Goal: Task Accomplishment & Management: Complete application form

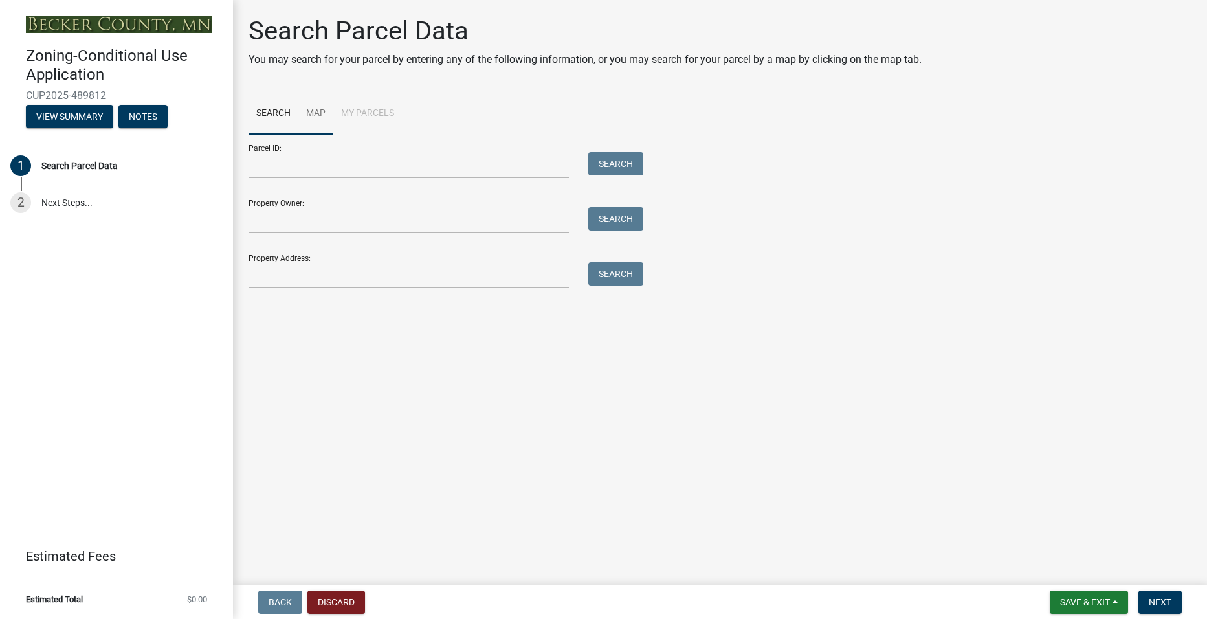
click at [315, 109] on link "Map" at bounding box center [315, 113] width 35 height 41
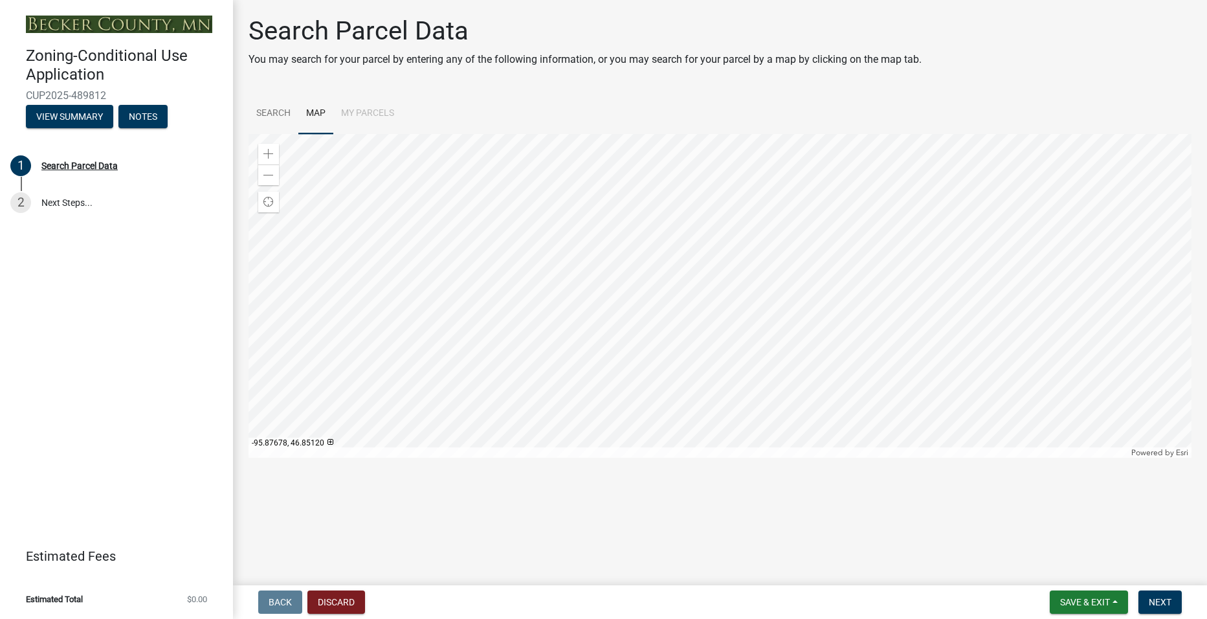
click at [657, 337] on div at bounding box center [720, 296] width 943 height 324
click at [269, 149] on span at bounding box center [268, 154] width 10 height 10
click at [824, 246] on div at bounding box center [720, 296] width 943 height 324
click at [269, 154] on span at bounding box center [268, 154] width 10 height 10
click at [568, 274] on div at bounding box center [720, 296] width 943 height 324
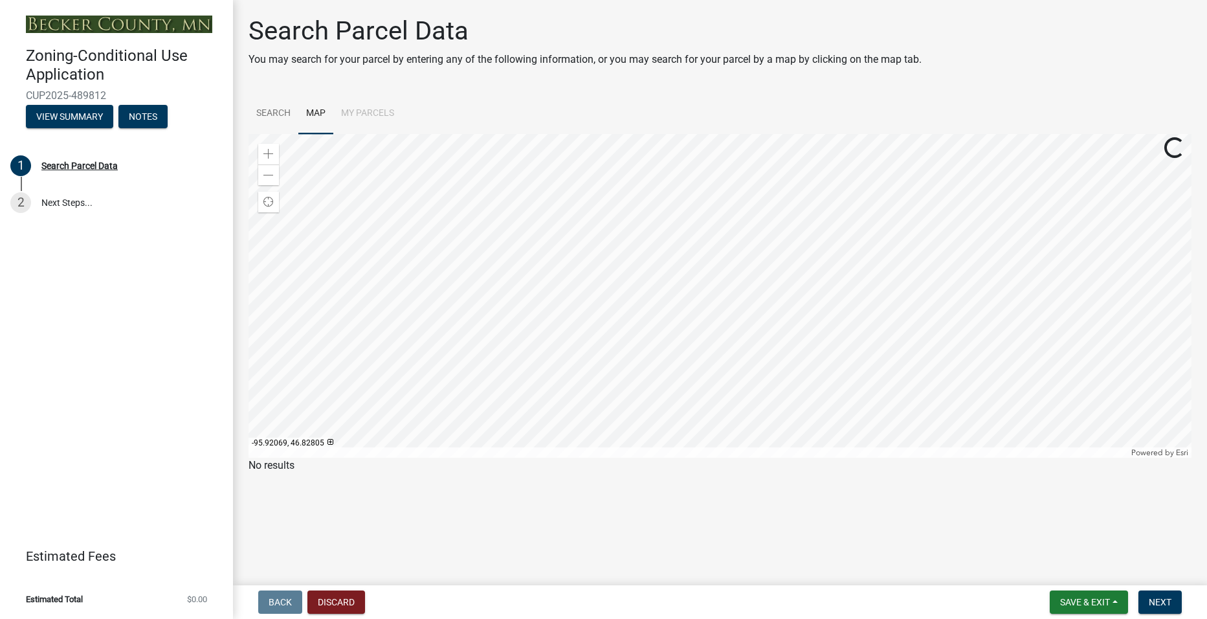
click at [670, 246] on div at bounding box center [720, 296] width 943 height 324
click at [595, 242] on div at bounding box center [720, 296] width 943 height 324
click at [262, 158] on div "Zoom in" at bounding box center [268, 154] width 21 height 21
click at [854, 294] on div at bounding box center [720, 296] width 943 height 324
click at [852, 307] on div at bounding box center [720, 296] width 943 height 324
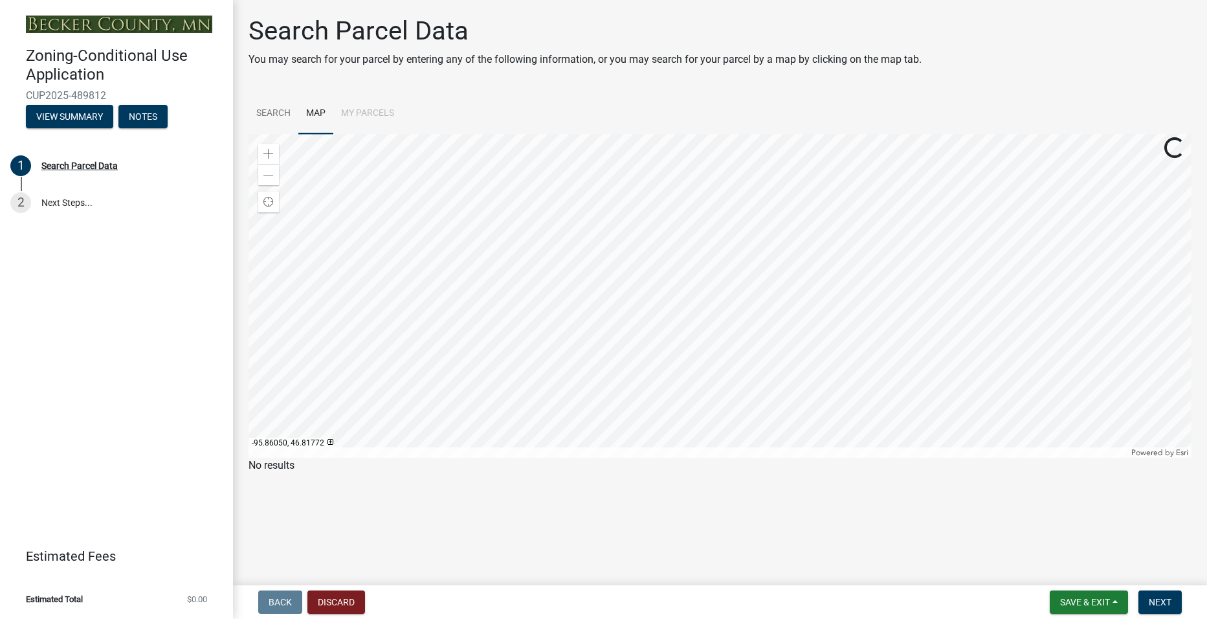
click at [796, 320] on div at bounding box center [720, 296] width 943 height 324
click at [262, 153] on div "Zoom in" at bounding box center [268, 154] width 21 height 21
click at [586, 297] on div at bounding box center [720, 296] width 943 height 324
click at [575, 302] on div at bounding box center [720, 296] width 943 height 324
click at [632, 339] on div at bounding box center [720, 296] width 943 height 324
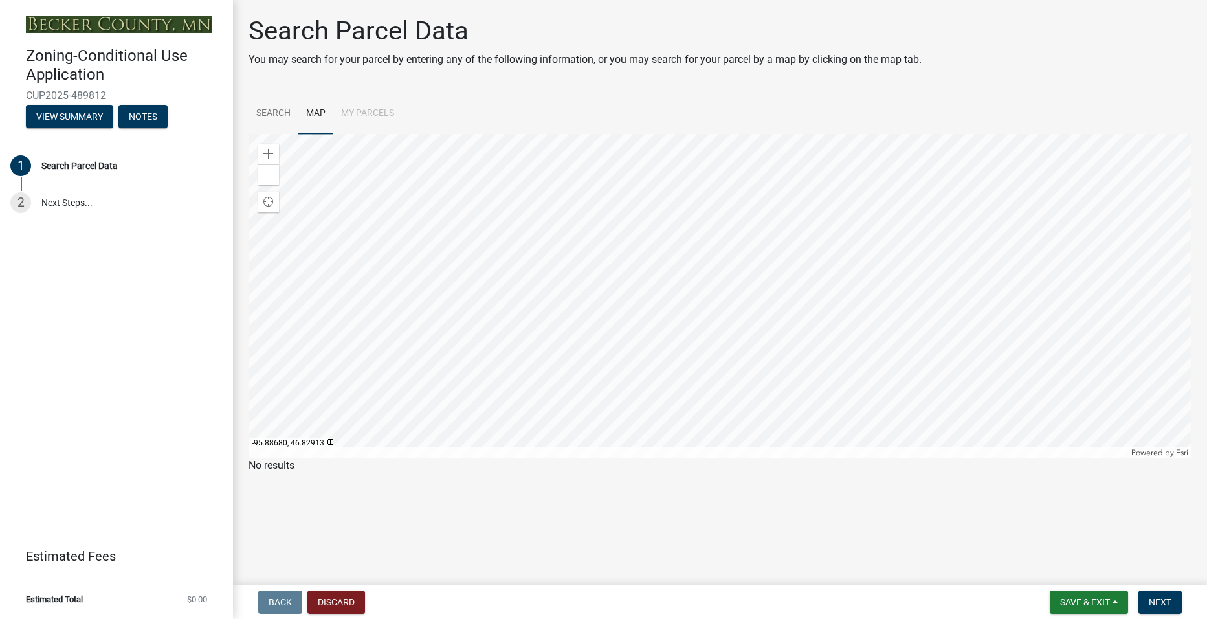
click at [731, 353] on div at bounding box center [720, 296] width 943 height 324
click at [263, 155] on div "Zoom in" at bounding box center [268, 154] width 21 height 21
click at [539, 336] on div at bounding box center [720, 296] width 943 height 324
click at [414, 298] on div at bounding box center [720, 296] width 943 height 324
click at [538, 356] on div at bounding box center [720, 296] width 943 height 324
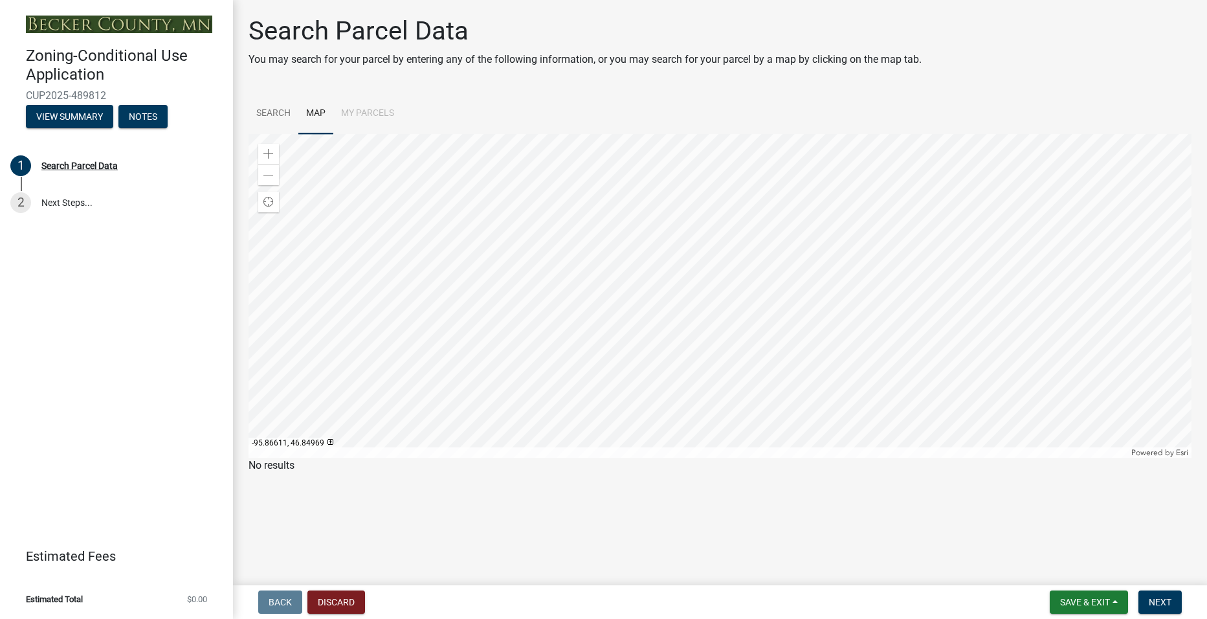
click at [598, 378] on div at bounding box center [720, 296] width 943 height 324
click at [598, 348] on div at bounding box center [720, 296] width 943 height 324
click at [556, 320] on div at bounding box center [720, 296] width 943 height 324
click at [636, 406] on div at bounding box center [720, 296] width 943 height 324
click at [641, 408] on div at bounding box center [720, 296] width 943 height 324
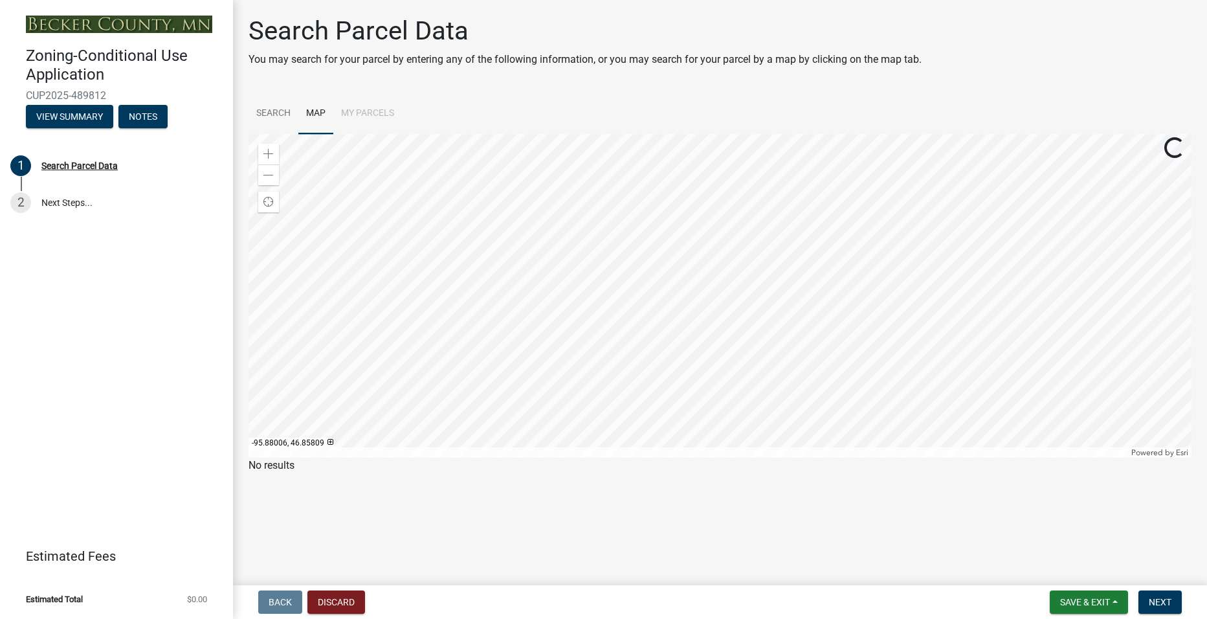
click at [449, 371] on div at bounding box center [720, 296] width 943 height 324
click at [465, 371] on div at bounding box center [720, 296] width 943 height 324
click at [526, 335] on div at bounding box center [720, 296] width 943 height 324
click at [619, 243] on div at bounding box center [720, 296] width 943 height 324
click at [679, 285] on div at bounding box center [720, 296] width 943 height 324
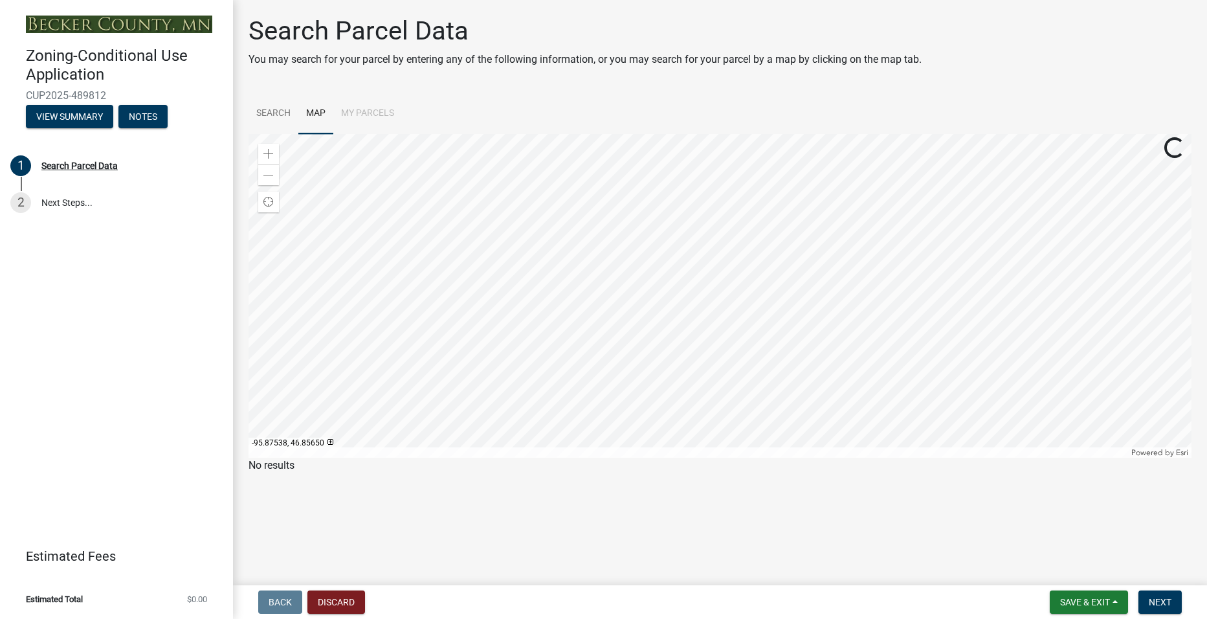
click at [683, 267] on div at bounding box center [720, 296] width 943 height 324
click at [683, 263] on div at bounding box center [720, 296] width 943 height 324
click at [696, 296] on div at bounding box center [720, 296] width 943 height 324
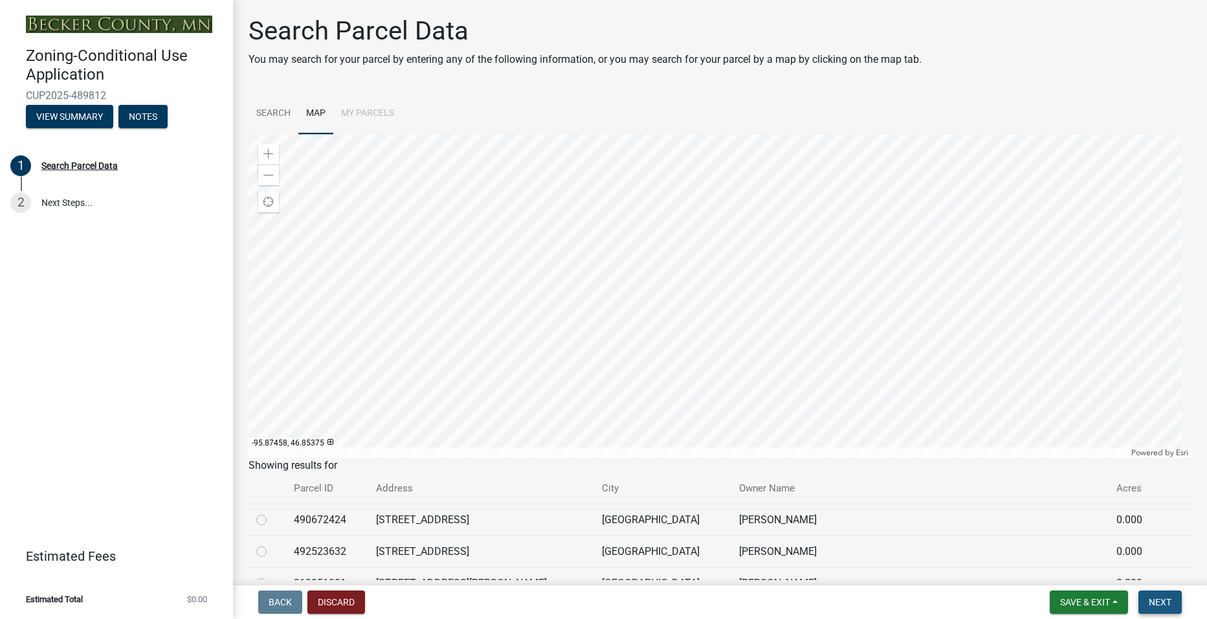
click at [1163, 602] on span "Next" at bounding box center [1160, 602] width 23 height 10
click at [1153, 599] on span "Next" at bounding box center [1160, 602] width 23 height 10
click at [1164, 597] on span "Next" at bounding box center [1160, 602] width 23 height 10
click at [1158, 600] on span "Next" at bounding box center [1160, 602] width 23 height 10
click at [82, 166] on div "Search Parcel Data" at bounding box center [79, 165] width 76 height 9
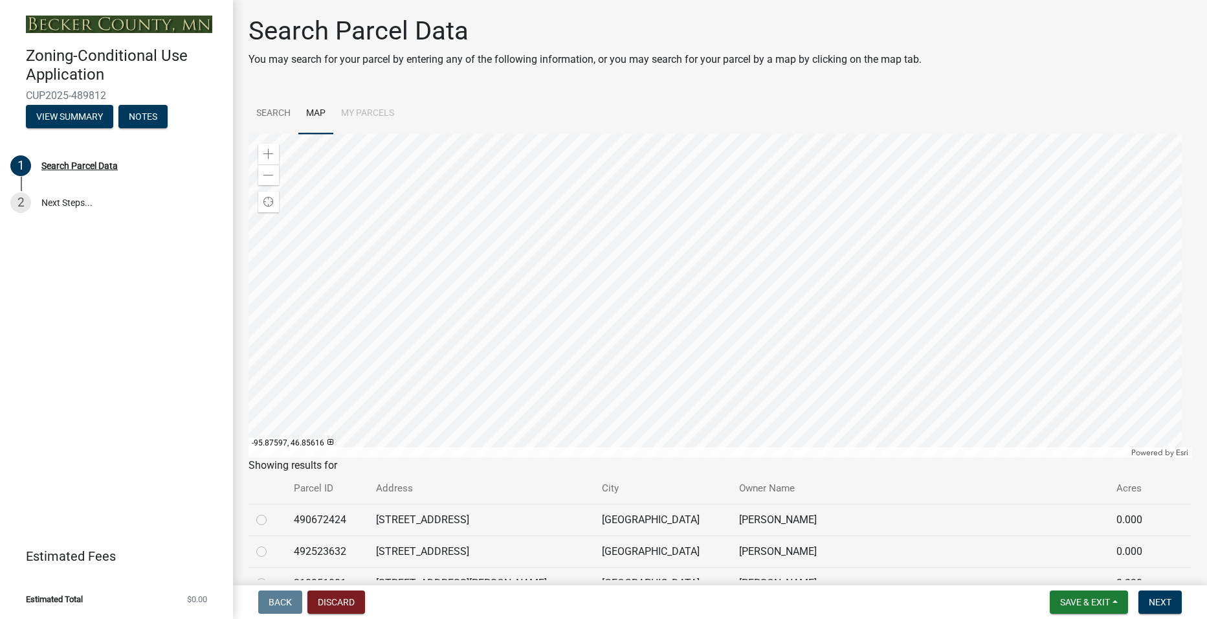
click at [632, 247] on div at bounding box center [720, 296] width 943 height 324
click at [1157, 602] on span "Next" at bounding box center [1160, 602] width 23 height 10
click at [1171, 602] on span "Next" at bounding box center [1160, 602] width 23 height 10
click at [1112, 596] on button "Save & Exit" at bounding box center [1089, 601] width 78 height 23
click at [1070, 537] on button "Save" at bounding box center [1076, 537] width 104 height 31
